Goal: Use online tool/utility: Utilize a website feature to perform a specific function

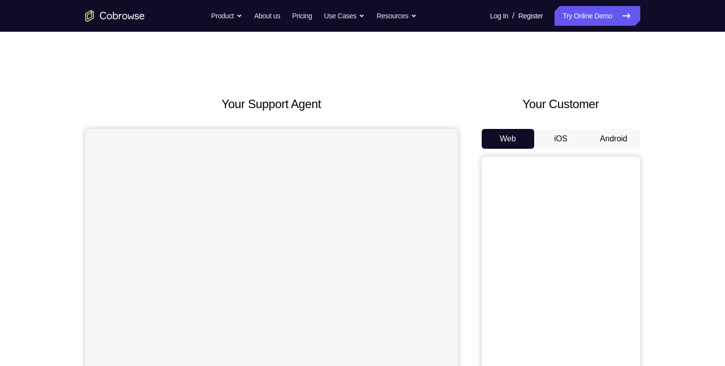
click at [617, 135] on button "Android" at bounding box center [613, 139] width 53 height 20
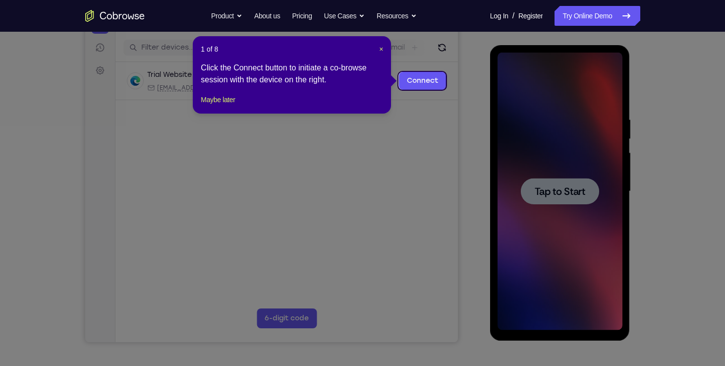
click at [378, 48] on header "1 of 8 ×" at bounding box center [292, 49] width 182 height 10
click at [381, 50] on span "×" at bounding box center [381, 49] width 4 height 8
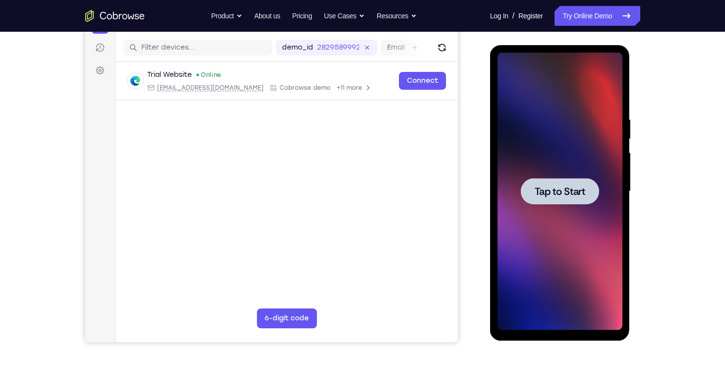
click at [577, 198] on div at bounding box center [560, 191] width 78 height 26
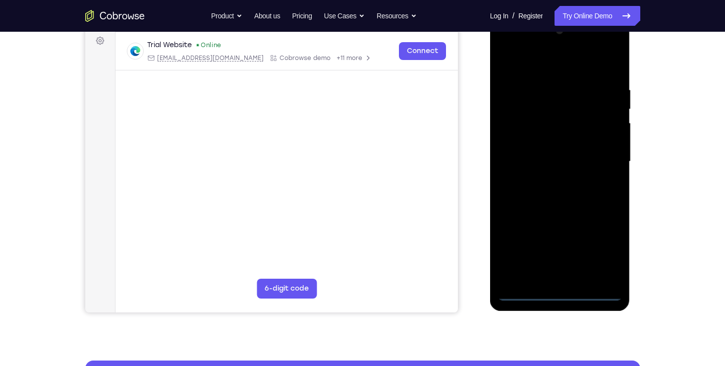
scroll to position [133, 0]
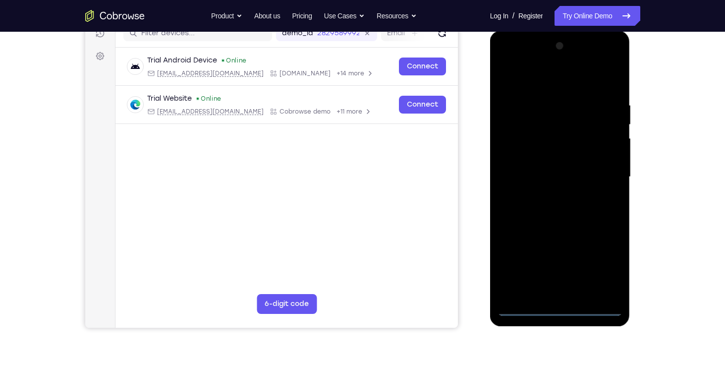
click at [562, 306] on div at bounding box center [559, 176] width 125 height 277
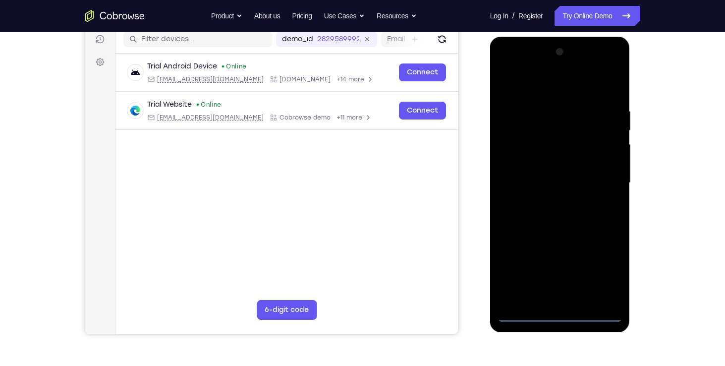
scroll to position [127, 0]
click at [600, 275] on div at bounding box center [559, 183] width 125 height 277
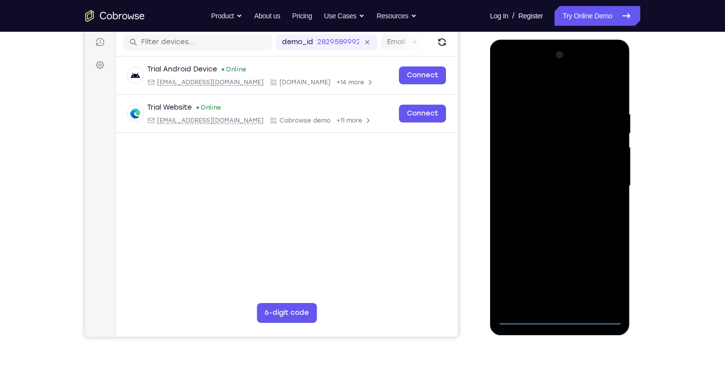
scroll to position [124, 0]
click at [538, 92] on div at bounding box center [559, 186] width 125 height 277
click at [600, 180] on div at bounding box center [559, 186] width 125 height 277
click at [552, 203] on div at bounding box center [559, 186] width 125 height 277
click at [530, 182] on div at bounding box center [559, 186] width 125 height 277
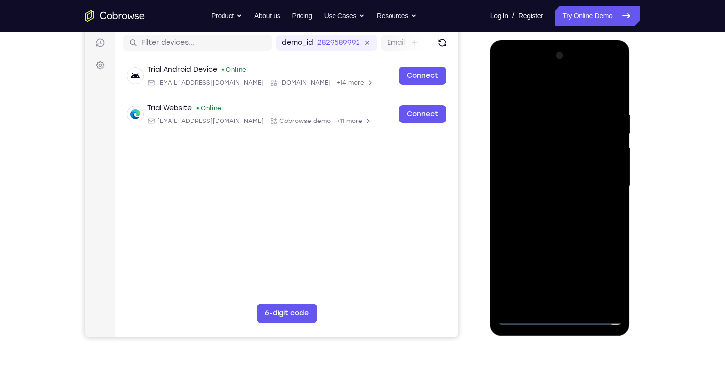
click at [545, 170] on div at bounding box center [559, 186] width 125 height 277
click at [550, 186] on div at bounding box center [559, 186] width 125 height 277
click at [548, 217] on div at bounding box center [559, 186] width 125 height 277
click at [553, 213] on div at bounding box center [559, 186] width 125 height 277
click at [561, 226] on div at bounding box center [559, 186] width 125 height 277
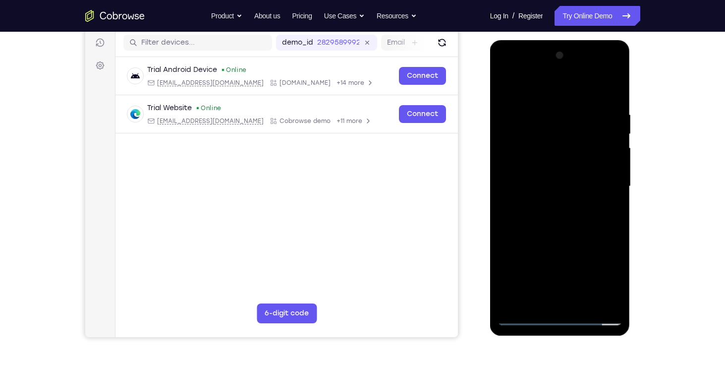
click at [614, 303] on div at bounding box center [559, 186] width 125 height 277
click at [583, 303] on div at bounding box center [559, 186] width 125 height 277
click at [554, 237] on div at bounding box center [559, 186] width 125 height 277
click at [532, 183] on div at bounding box center [559, 186] width 125 height 277
click at [533, 302] on div at bounding box center [559, 186] width 125 height 277
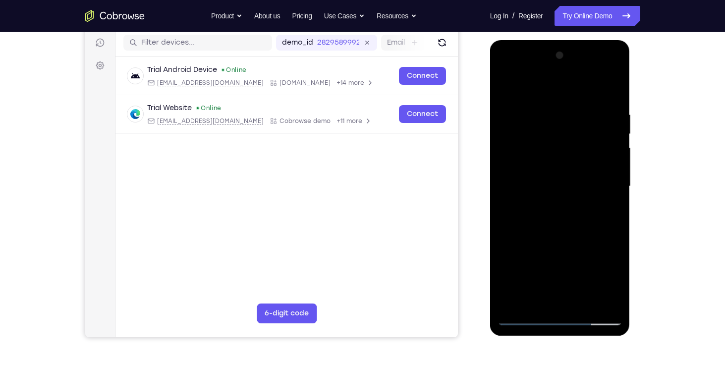
click at [608, 212] on div at bounding box center [559, 186] width 125 height 277
click at [503, 87] on div at bounding box center [559, 186] width 125 height 277
click at [558, 175] on div at bounding box center [559, 186] width 125 height 277
click at [551, 273] on div at bounding box center [559, 186] width 125 height 277
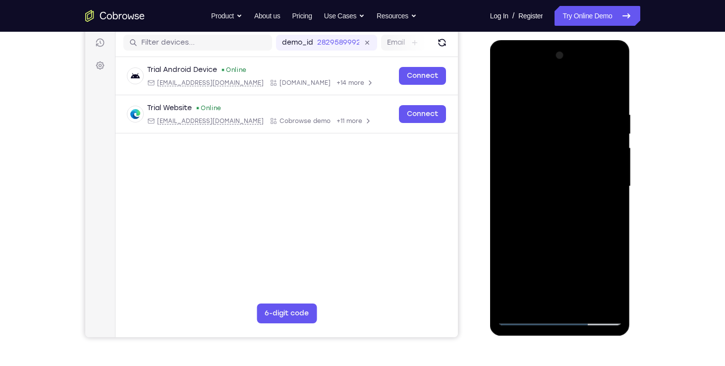
click at [506, 91] on div at bounding box center [559, 186] width 125 height 277
click at [616, 135] on div at bounding box center [559, 186] width 125 height 277
click at [506, 85] on div at bounding box center [559, 186] width 125 height 277
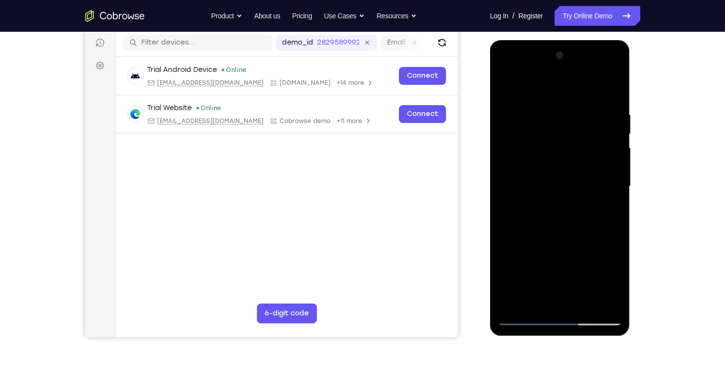
drag, startPoint x: 577, startPoint y: 278, endPoint x: 577, endPoint y: 249, distance: 29.2
click at [577, 249] on div at bounding box center [559, 186] width 125 height 277
click at [614, 203] on div at bounding box center [559, 186] width 125 height 277
click at [615, 203] on div at bounding box center [559, 186] width 125 height 277
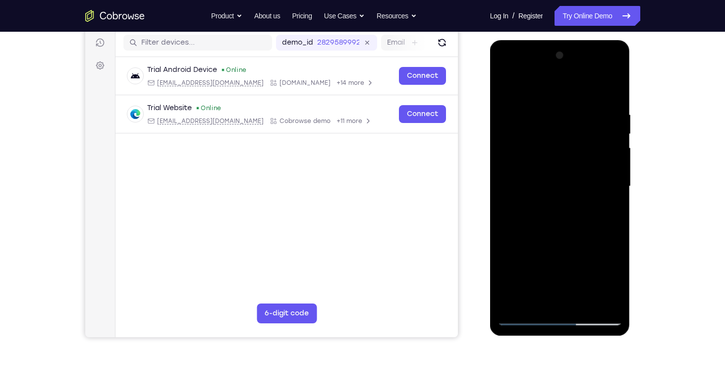
drag, startPoint x: 563, startPoint y: 259, endPoint x: 552, endPoint y: 155, distance: 105.1
click at [552, 155] on div at bounding box center [559, 186] width 125 height 277
drag, startPoint x: 562, startPoint y: 229, endPoint x: 565, endPoint y: 113, distance: 115.5
click at [565, 113] on div at bounding box center [559, 186] width 125 height 277
drag, startPoint x: 557, startPoint y: 193, endPoint x: 544, endPoint y: 72, distance: 121.6
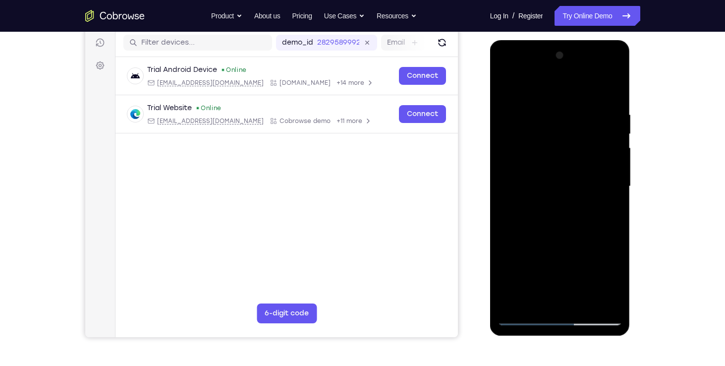
click at [544, 72] on div at bounding box center [559, 186] width 125 height 277
drag, startPoint x: 552, startPoint y: 210, endPoint x: 566, endPoint y: 96, distance: 114.8
click at [566, 96] on div at bounding box center [559, 186] width 125 height 277
drag, startPoint x: 550, startPoint y: 214, endPoint x: 558, endPoint y: 127, distance: 87.0
click at [558, 127] on div at bounding box center [559, 186] width 125 height 277
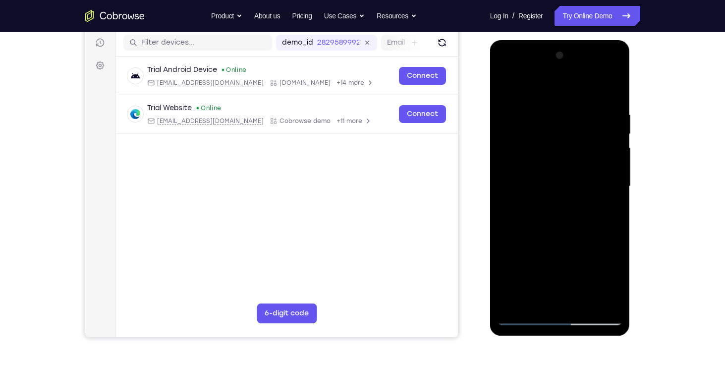
click at [557, 300] on div at bounding box center [559, 186] width 125 height 277
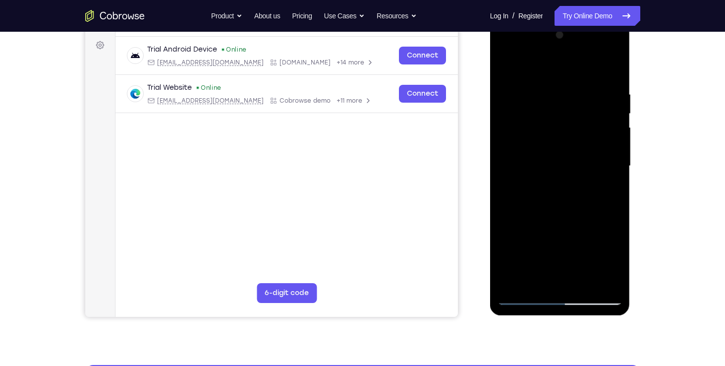
scroll to position [145, 0]
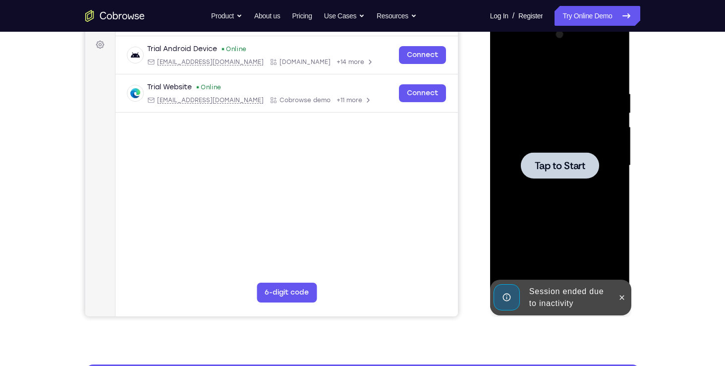
click at [544, 163] on span "Tap to Start" at bounding box center [560, 166] width 51 height 10
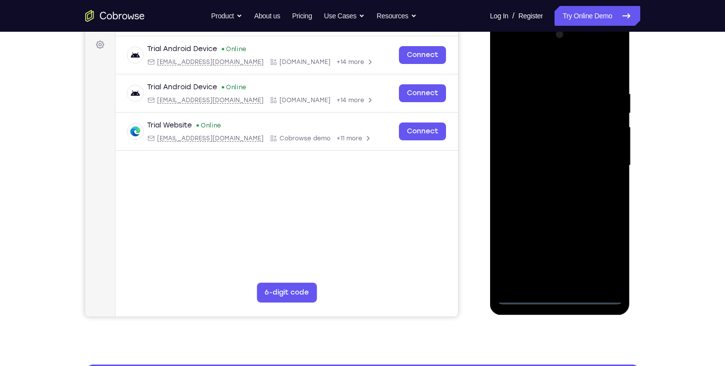
click at [560, 299] on div at bounding box center [559, 165] width 125 height 277
click at [604, 257] on div at bounding box center [559, 165] width 125 height 277
click at [565, 70] on div at bounding box center [559, 165] width 125 height 277
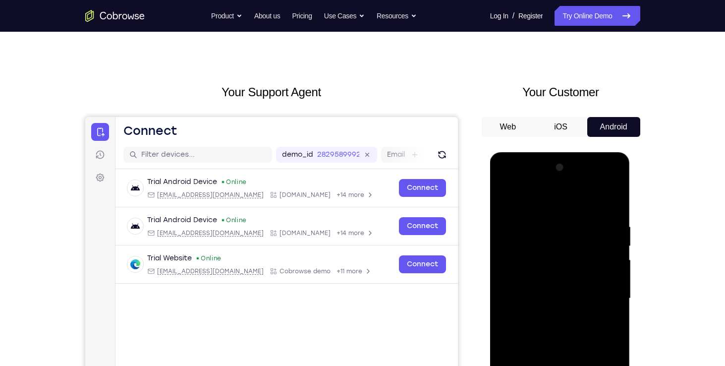
scroll to position [4, 0]
